Goal: Task Accomplishment & Management: Use online tool/utility

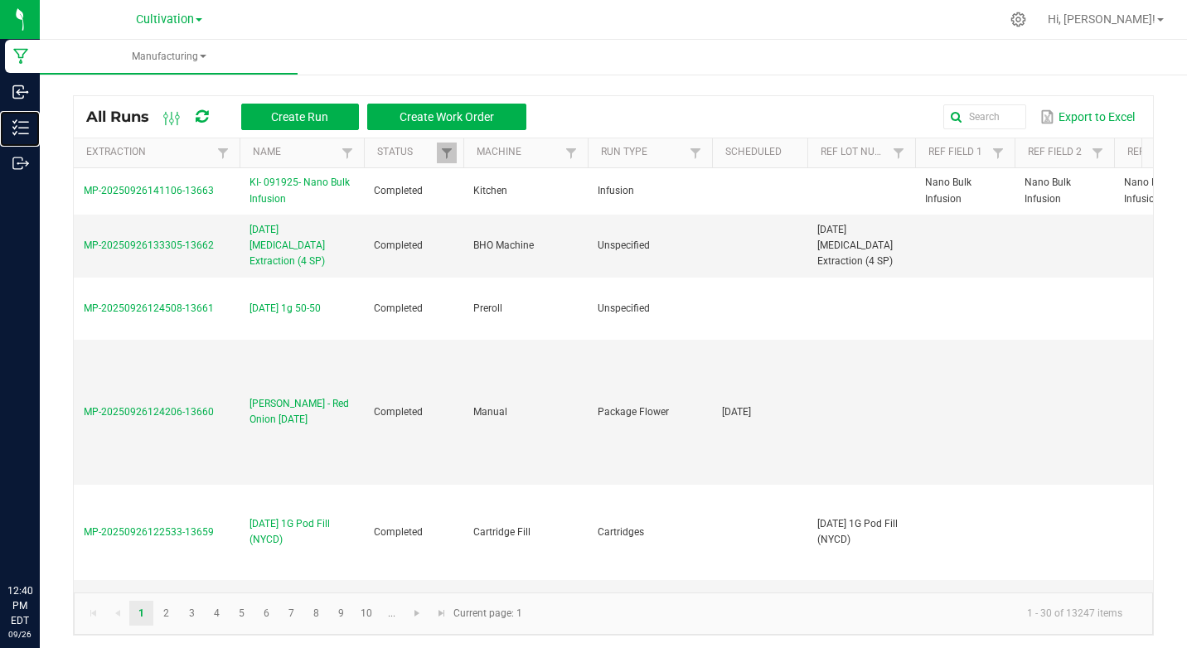
click at [0, 0] on p "Inventory" at bounding box center [0, 0] width 0 height 0
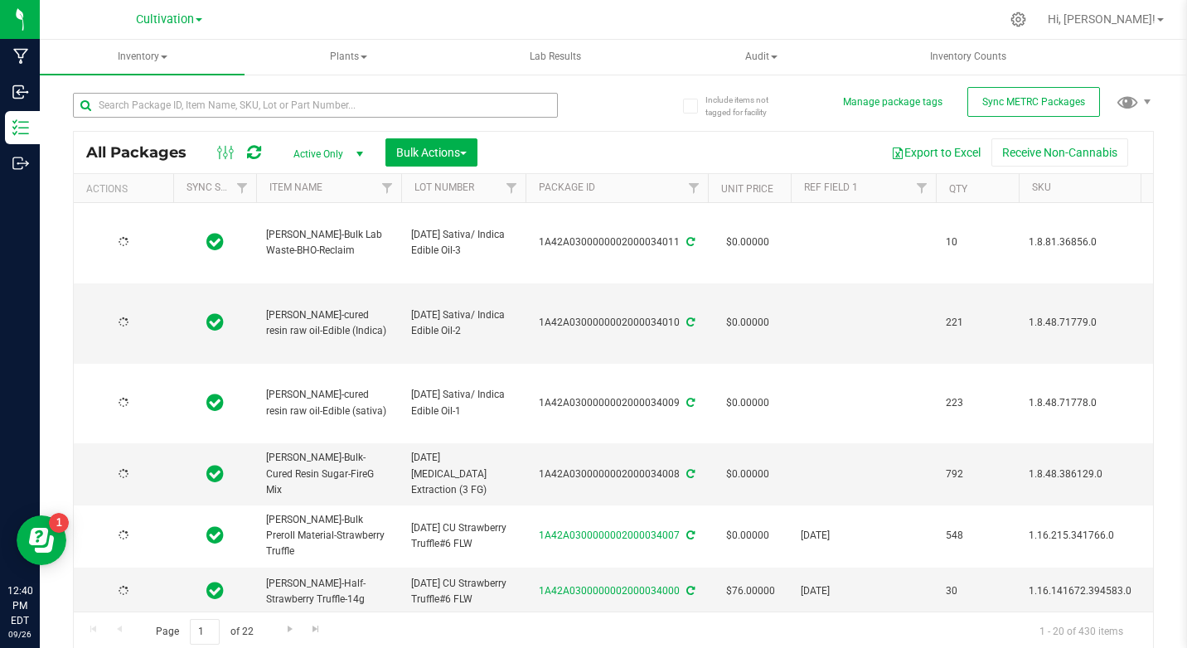
type input "[DATE]"
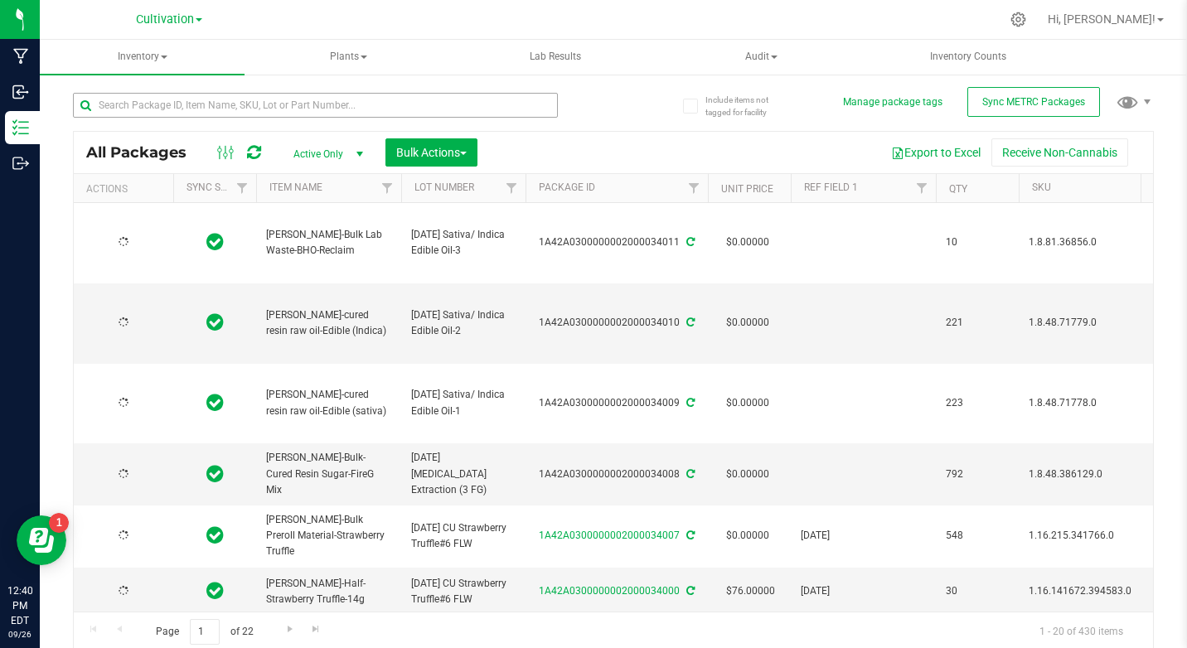
type input "[DATE]"
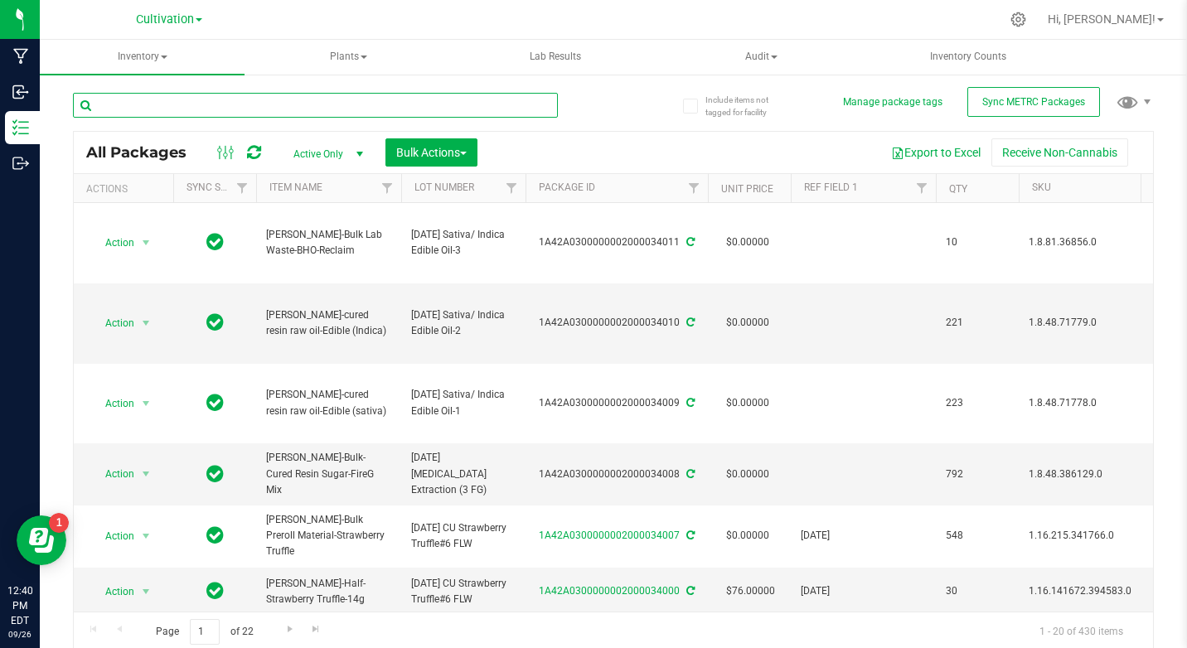
click at [158, 101] on input "text" at bounding box center [315, 105] width 485 height 25
type input "chew"
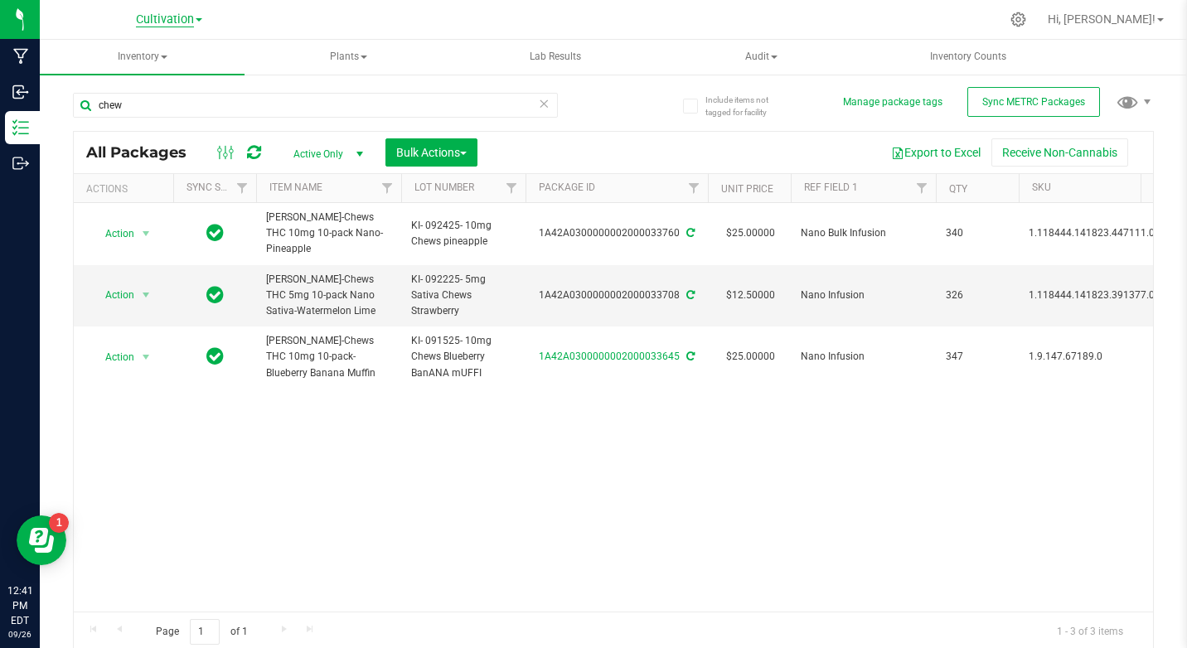
click at [175, 15] on span "Cultivation" at bounding box center [165, 19] width 58 height 15
